Goal: Task Accomplishment & Management: Manage account settings

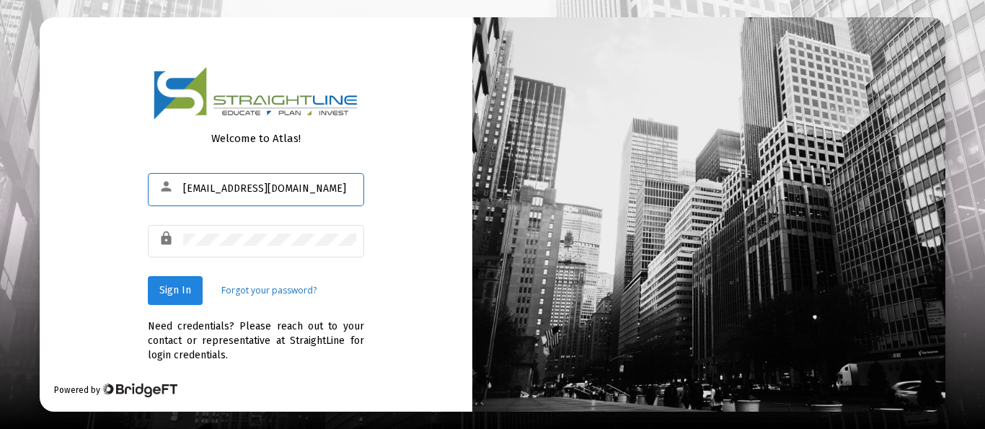
type input "[EMAIL_ADDRESS][DOMAIN_NAME]"
click at [163, 288] on span "Sign In" at bounding box center [175, 290] width 32 height 12
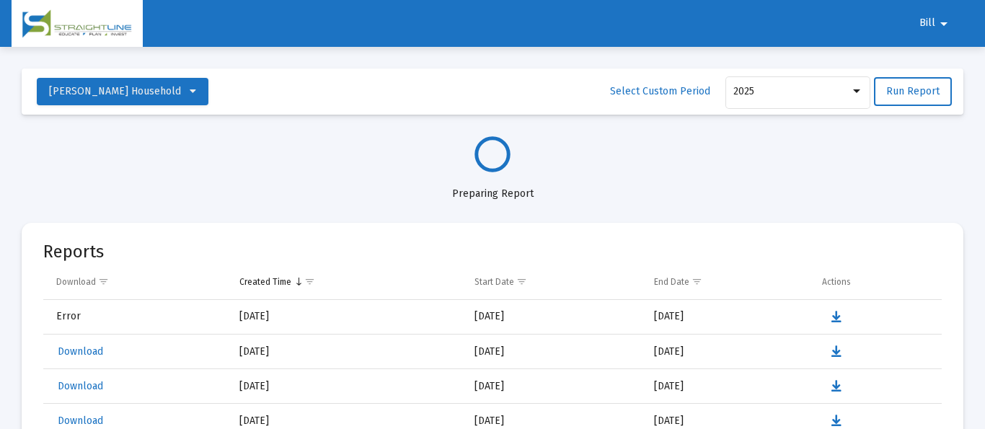
select select "View all"
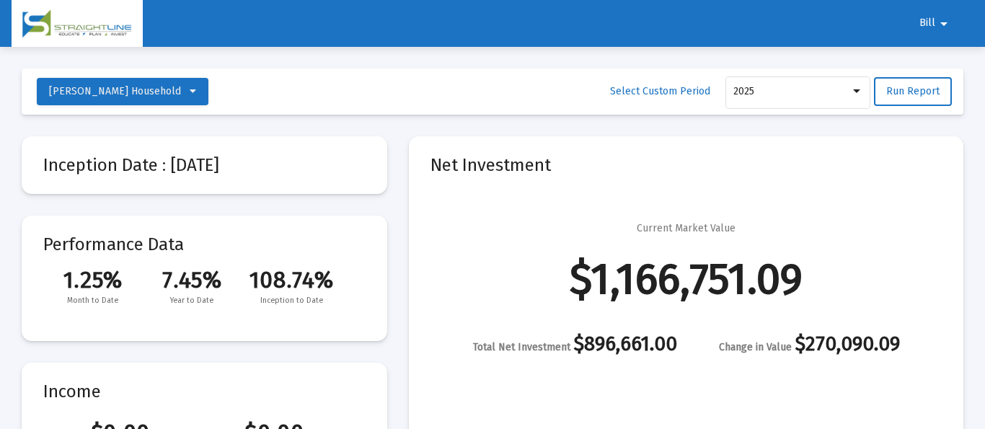
scroll to position [692, 0]
click at [939, 18] on mat-icon "arrow_drop_down" at bounding box center [943, 23] width 17 height 29
click at [950, 58] on button "Logout" at bounding box center [943, 61] width 81 height 35
